Goal: Navigation & Orientation: Go to known website

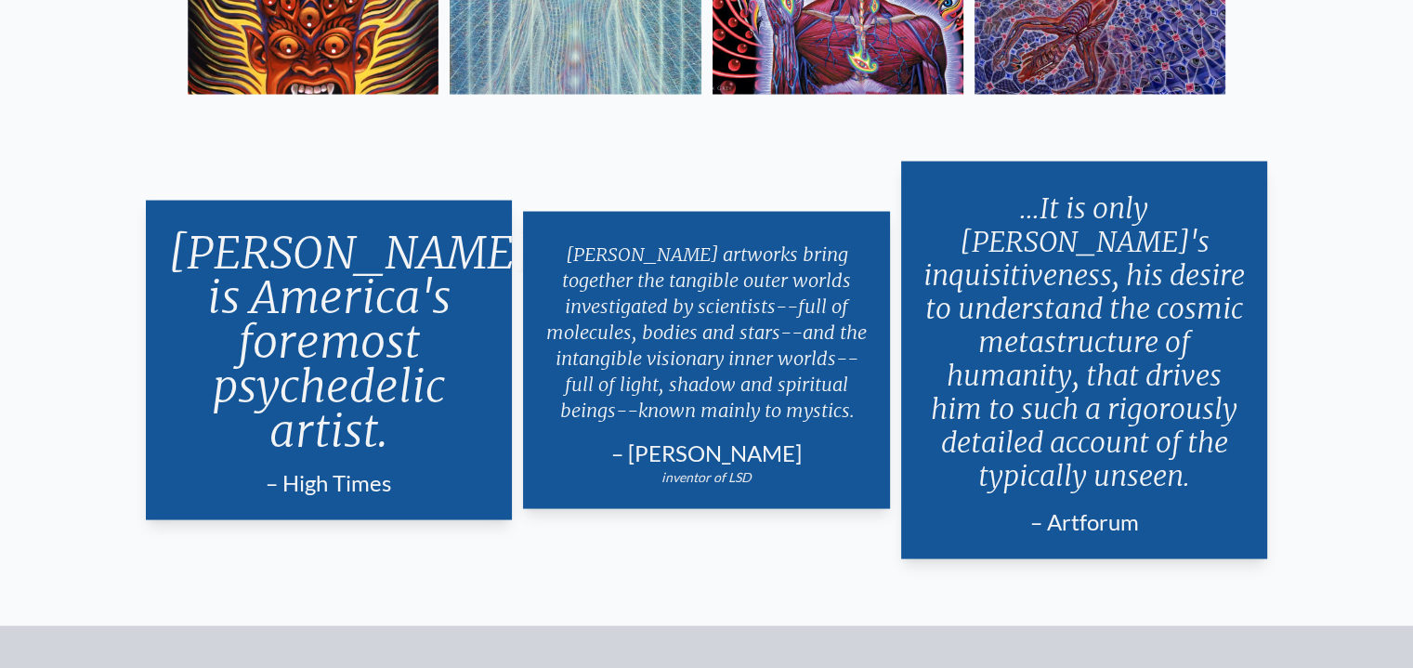
scroll to position [3566, 0]
